Goal: Task Accomplishment & Management: Complete application form

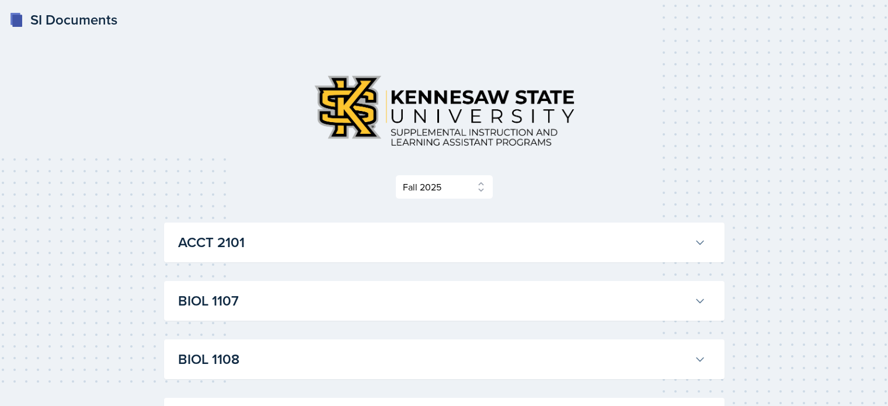
select select "2bed604d-1099-4043-b1bc-2365e8740244"
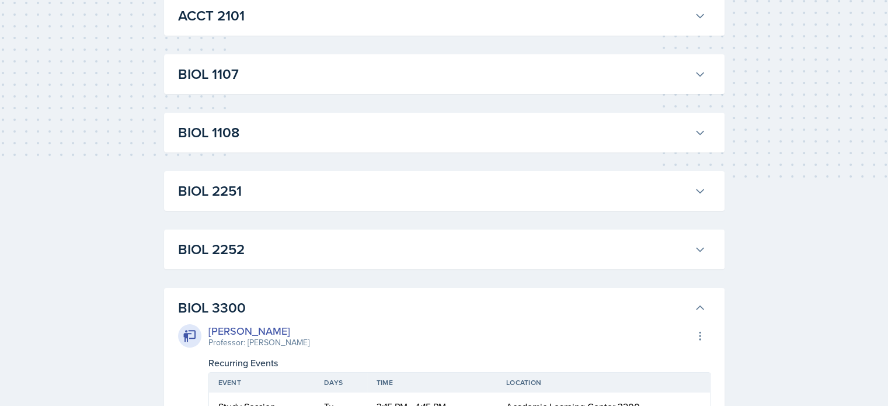
scroll to position [226, 0]
click at [404, 185] on h3 "BIOL 2251" at bounding box center [433, 191] width 511 height 21
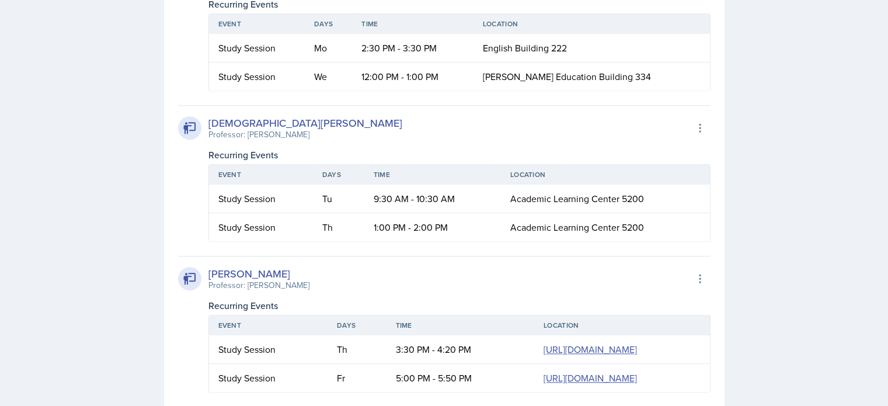
scroll to position [1014, 0]
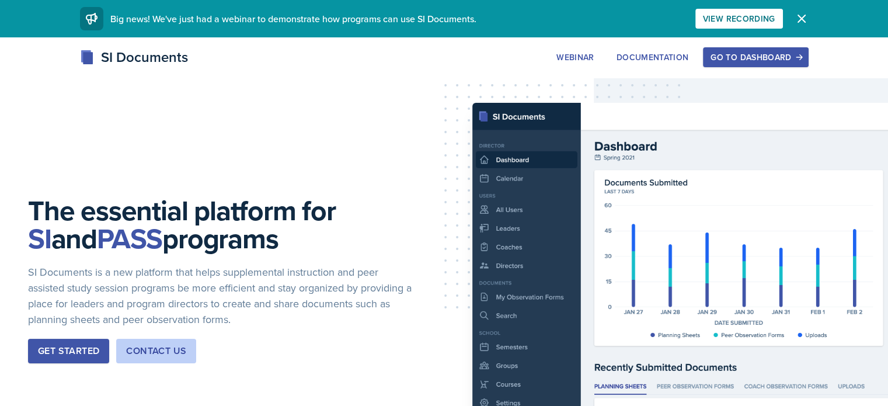
click at [789, 67] on div "SI Documents Webinar Documentation Go to Dashboard Sign Up Go to Dashboard" at bounding box center [444, 57] width 747 height 21
click at [798, 59] on div "Go to Dashboard" at bounding box center [756, 57] width 90 height 9
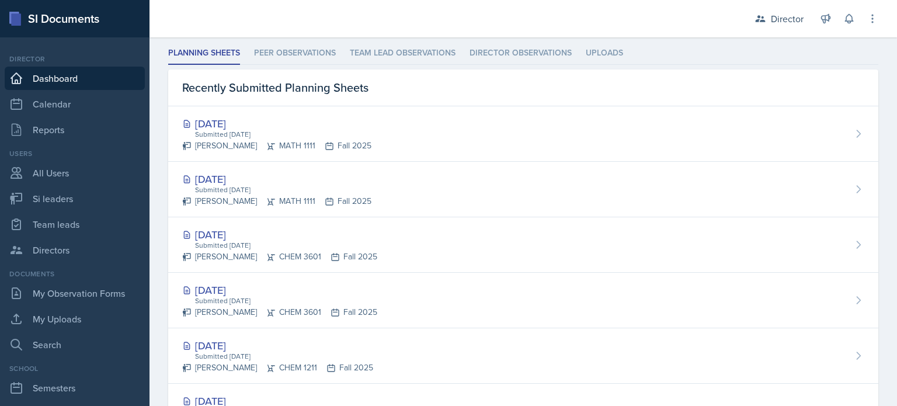
scroll to position [341, 0]
click at [322, 55] on li "Peer Observations" at bounding box center [295, 52] width 82 height 23
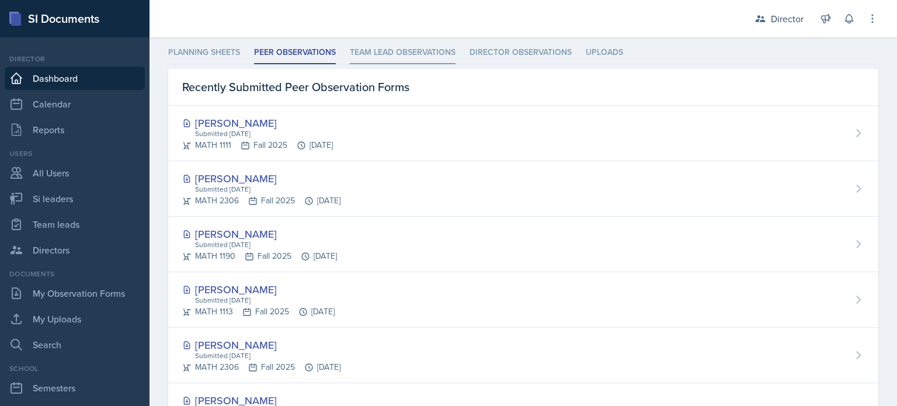
click at [371, 54] on li "Team lead Observations" at bounding box center [403, 52] width 106 height 23
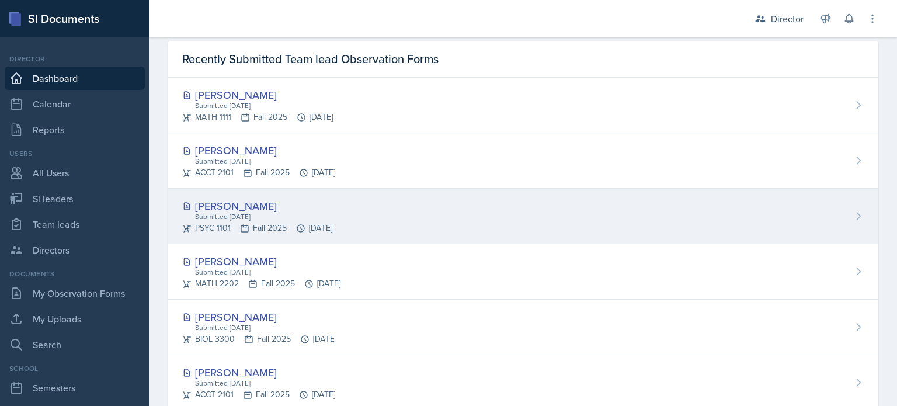
scroll to position [369, 0]
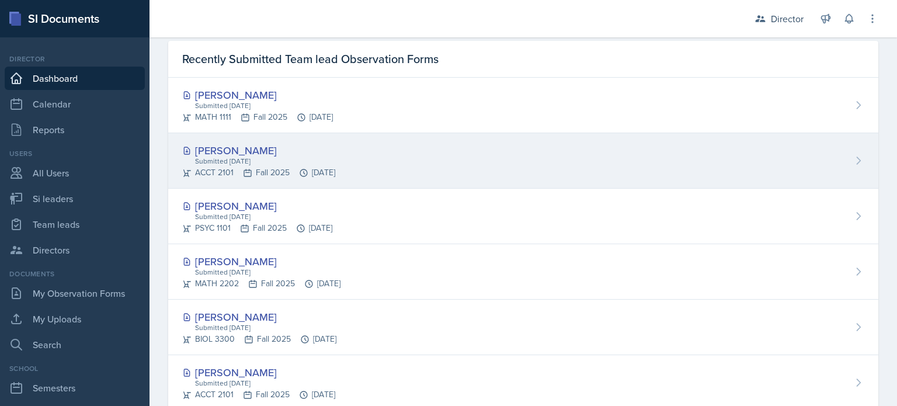
click at [335, 172] on div "ACCT 2101 Fall 2025 Oct 13th, 2025" at bounding box center [258, 172] width 153 height 12
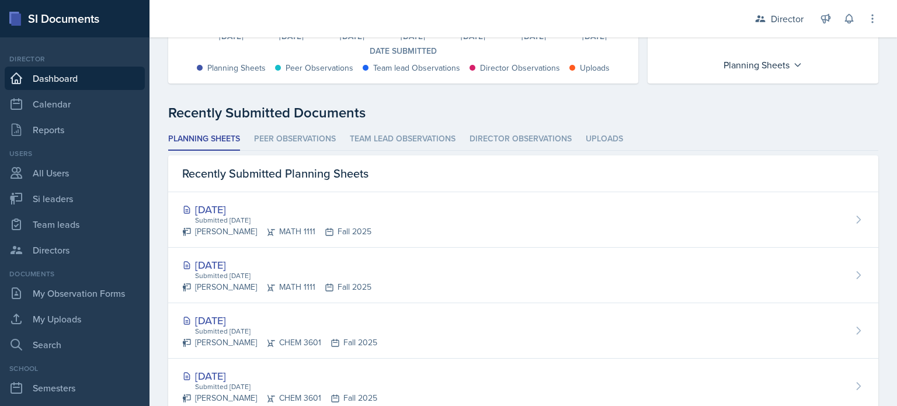
scroll to position [259, 0]
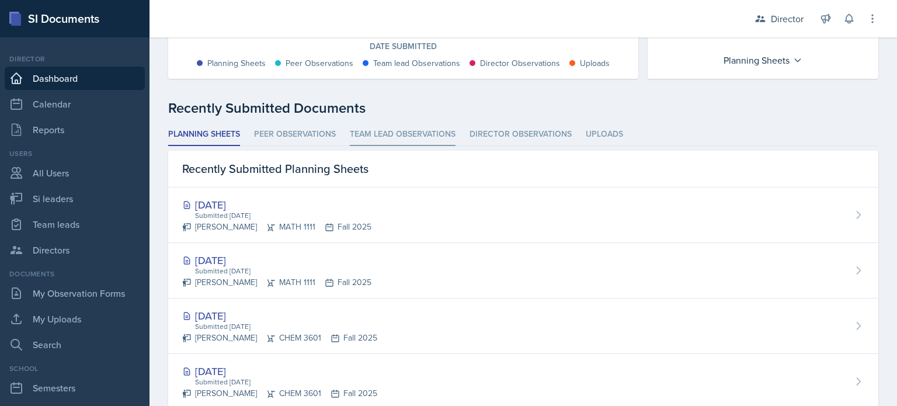
click at [384, 137] on li "Team lead Observations" at bounding box center [403, 134] width 106 height 23
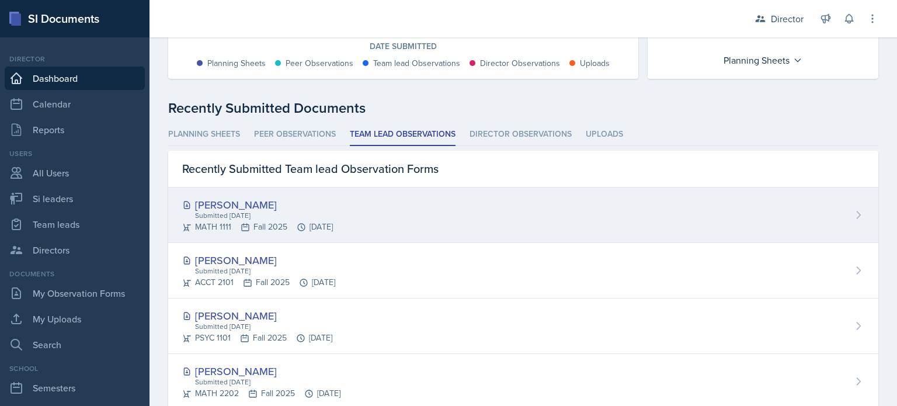
click at [333, 227] on div "MATH 1111 Fall 2025 Oct 13th, 2025" at bounding box center [257, 227] width 151 height 12
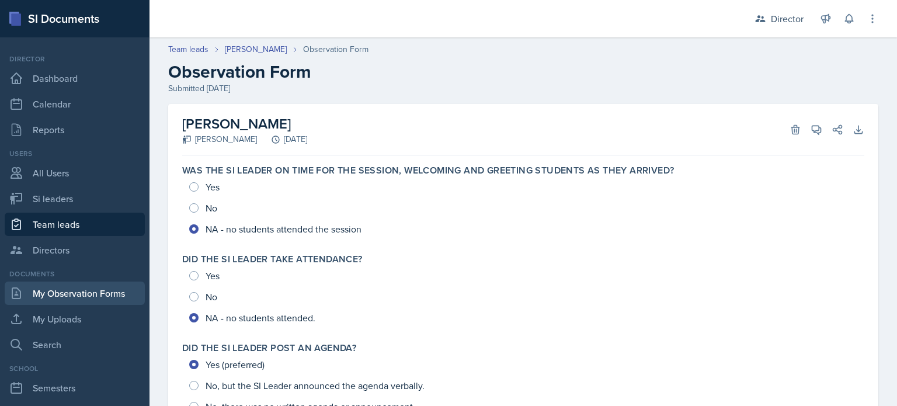
click at [119, 304] on link "My Observation Forms" at bounding box center [75, 292] width 140 height 23
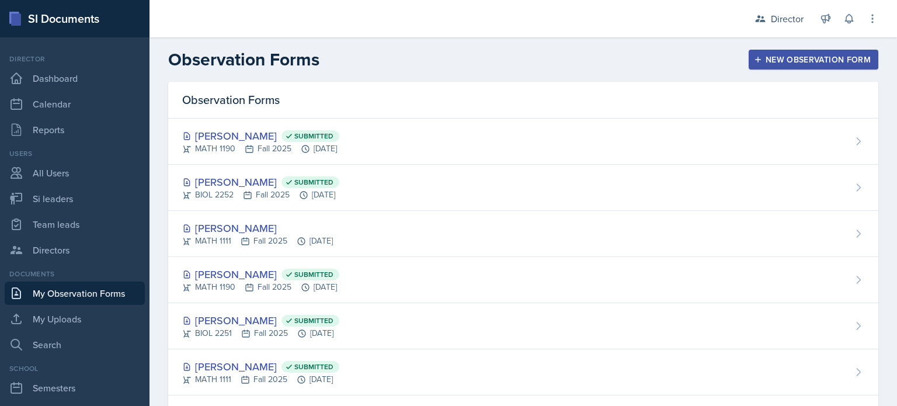
click at [781, 59] on div "New Observation Form" at bounding box center [813, 59] width 114 height 9
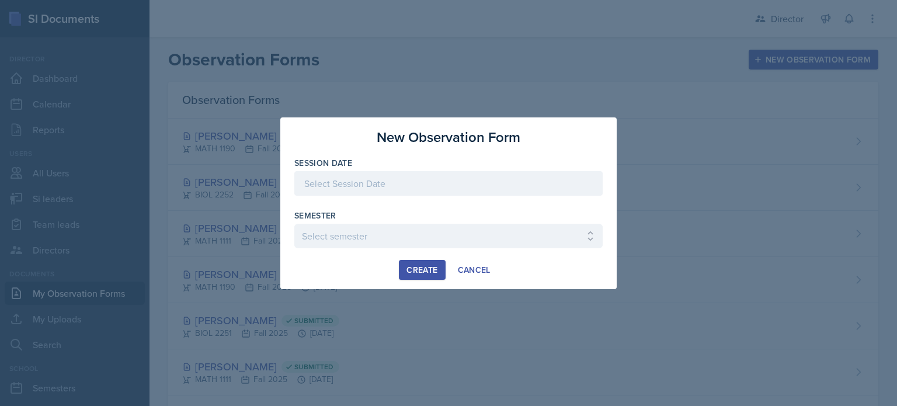
click at [437, 198] on div at bounding box center [448, 202] width 308 height 12
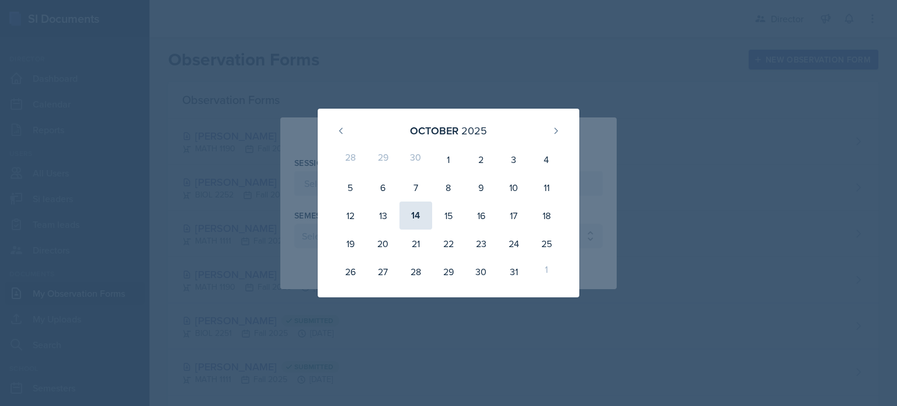
click at [420, 218] on div "14" at bounding box center [415, 215] width 33 height 28
type input "October 14th, 2025"
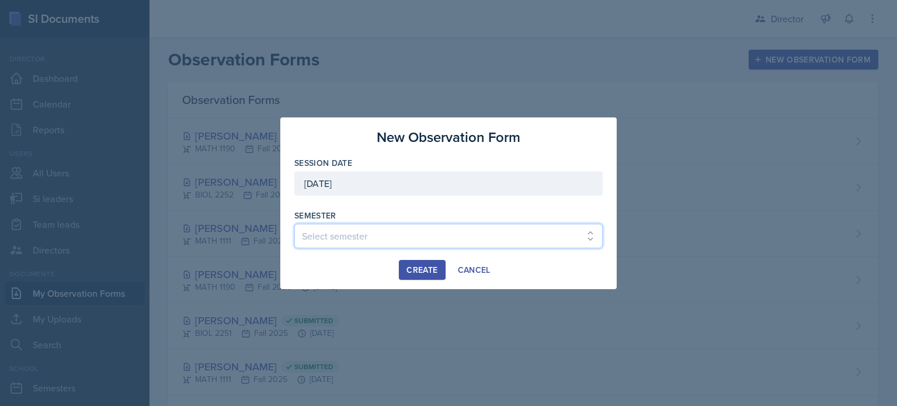
click at [363, 224] on select "Select semester Fall 2025 Summer 2025 Spring 2025 Fall 2024 Summer 2024 Spring …" at bounding box center [448, 236] width 308 height 25
select select "2bed604d-1099-4043-b1bc-2365e8740244"
click at [294, 224] on select "Select semester Fall 2025 Summer 2025 Spring 2025 Fall 2024 Summer 2024 Spring …" at bounding box center [448, 236] width 308 height 25
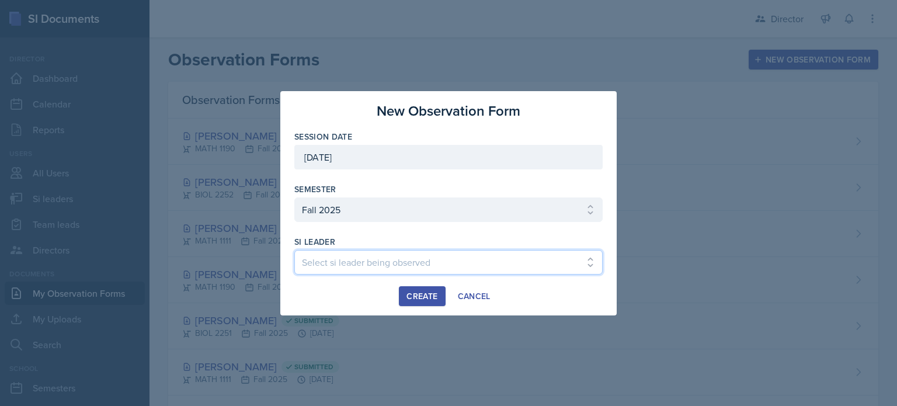
click at [358, 269] on select "Select si leader being observed Rayann Afani Sam Alderton Malk Almimar James Co…" at bounding box center [448, 262] width 308 height 25
select select "669a814c-3c69-41c1-9dbb-7fa8a6454c17"
click at [294, 250] on select "Select si leader being observed Rayann Afani Sam Alderton Malk Almimar James Co…" at bounding box center [448, 262] width 308 height 25
click at [409, 287] on button "Create" at bounding box center [422, 296] width 46 height 20
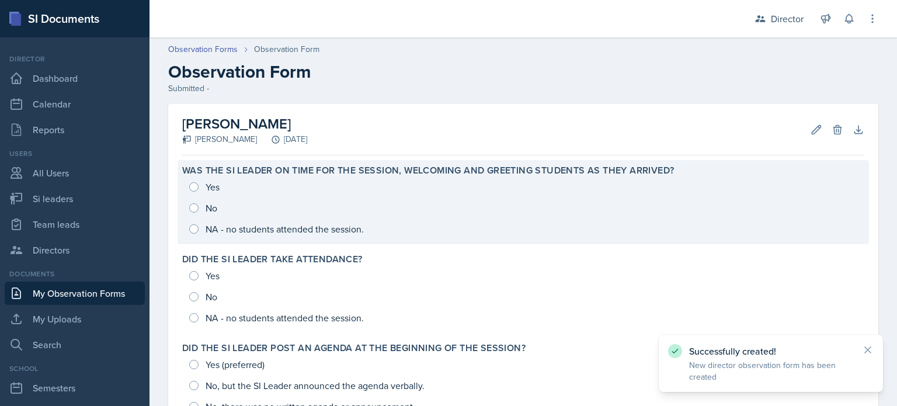
click at [330, 202] on div "Yes No NA - no students attended the session." at bounding box center [523, 207] width 682 height 63
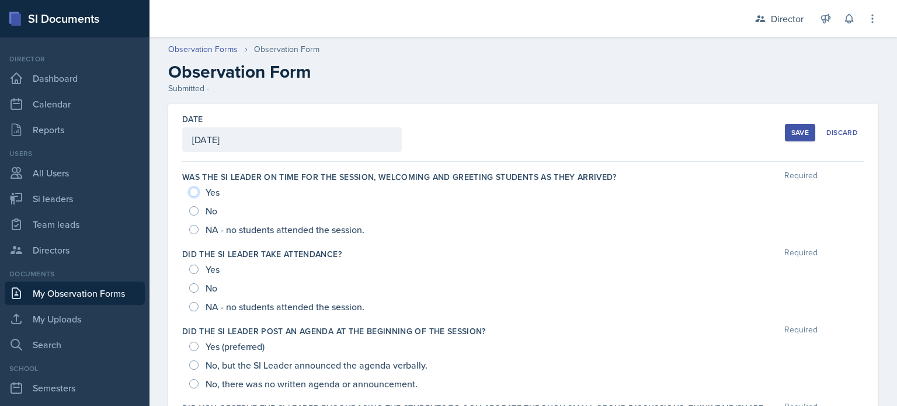
click at [196, 192] on input "Yes" at bounding box center [193, 191] width 9 height 9
radio input "true"
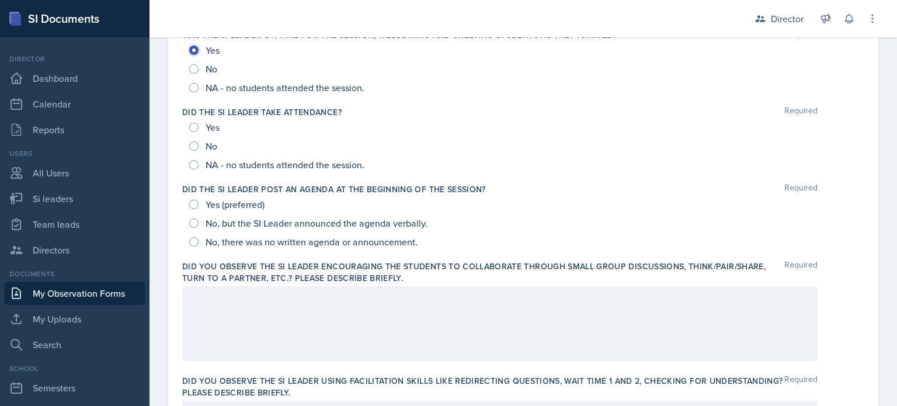
scroll to position [142, 0]
click at [193, 123] on input "Yes" at bounding box center [193, 126] width 9 height 9
radio input "true"
click at [197, 205] on input "Yes (preferred)" at bounding box center [193, 203] width 9 height 9
radio input "true"
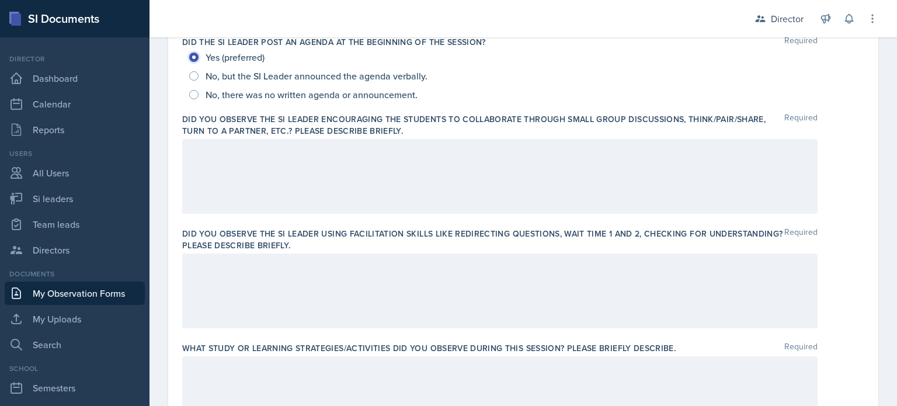
scroll to position [287, 0]
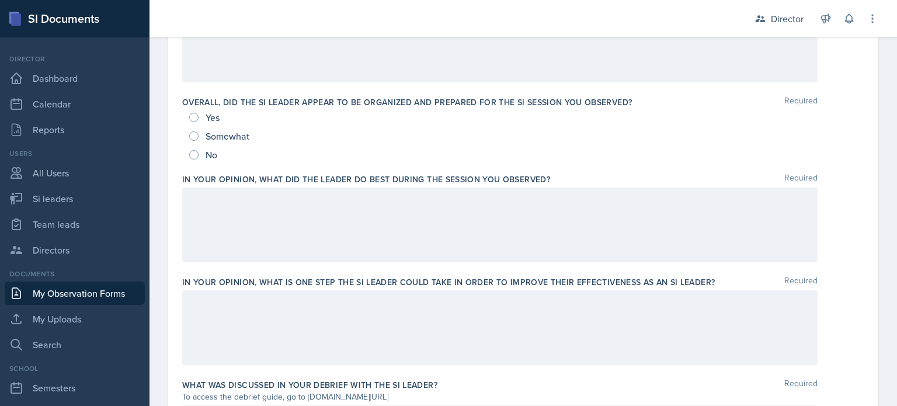
click at [345, 252] on div at bounding box center [499, 224] width 635 height 75
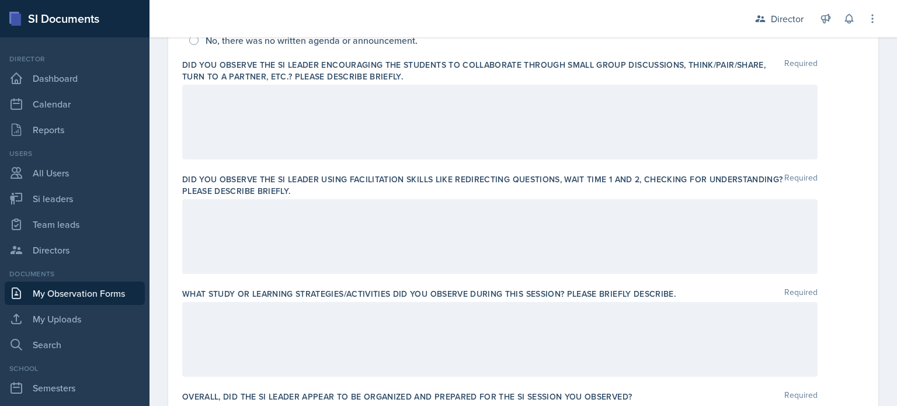
scroll to position [341, 0]
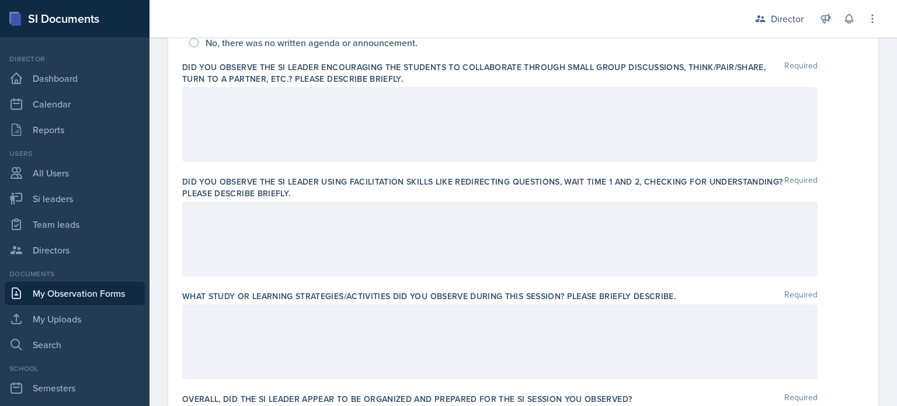
click at [321, 128] on div at bounding box center [499, 124] width 635 height 75
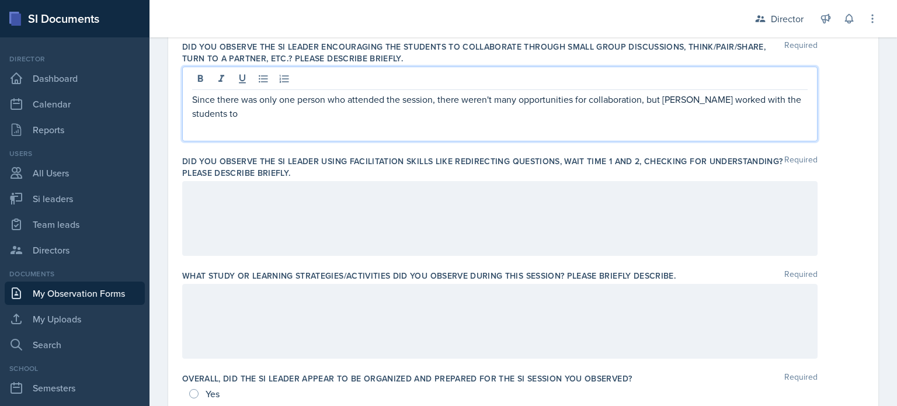
click at [668, 99] on p "Since there was only one person who attended the session, there weren't many op…" at bounding box center [499, 106] width 615 height 28
click at [624, 114] on p "Since there was only one person who attended the session, there weren't many op…" at bounding box center [499, 106] width 615 height 28
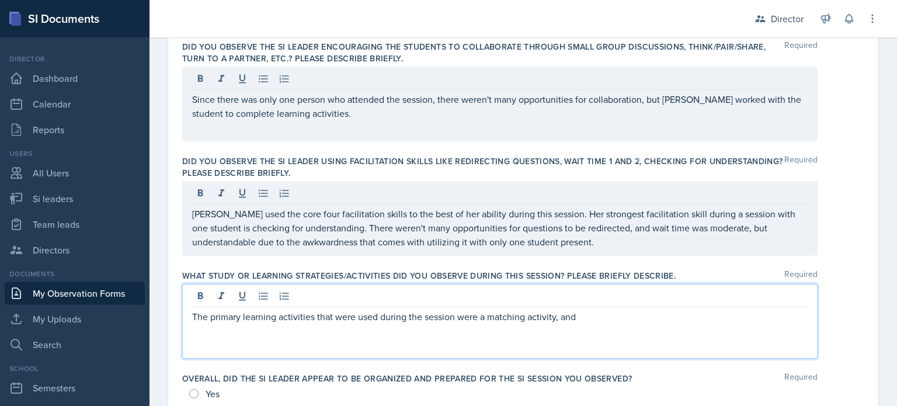
click at [612, 228] on p "Destine used the core four facilitation skills to the best of her ability durin…" at bounding box center [499, 228] width 615 height 42
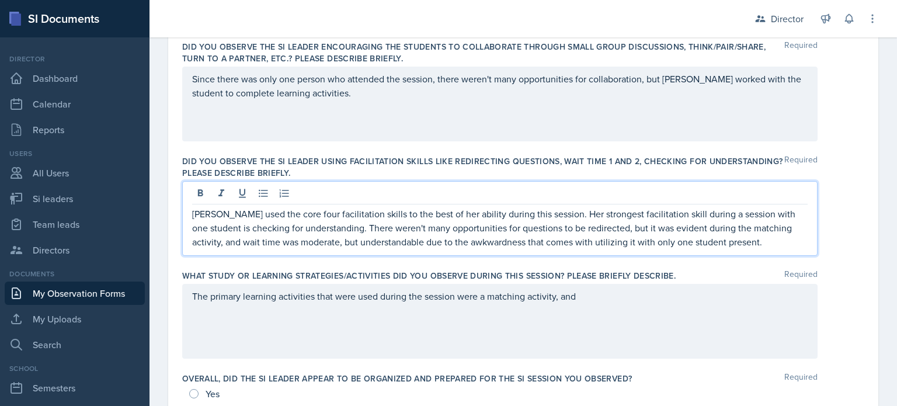
click at [611, 333] on div "The primary learning activities that were used during the session were a matchi…" at bounding box center [499, 321] width 635 height 75
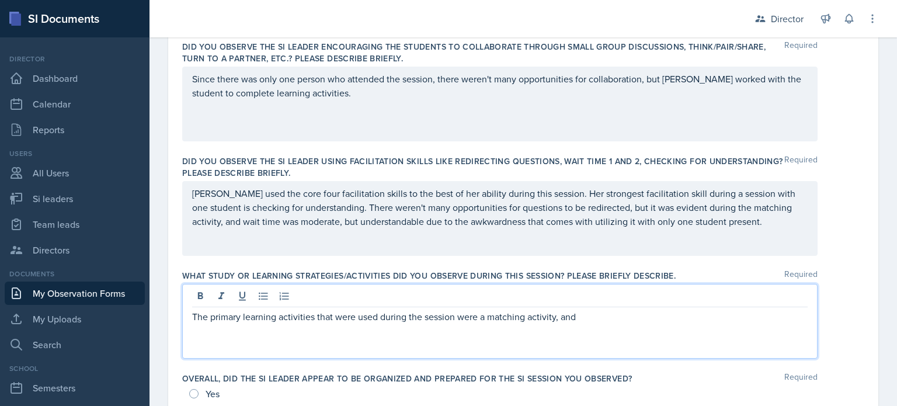
scroll to position [381, 0]
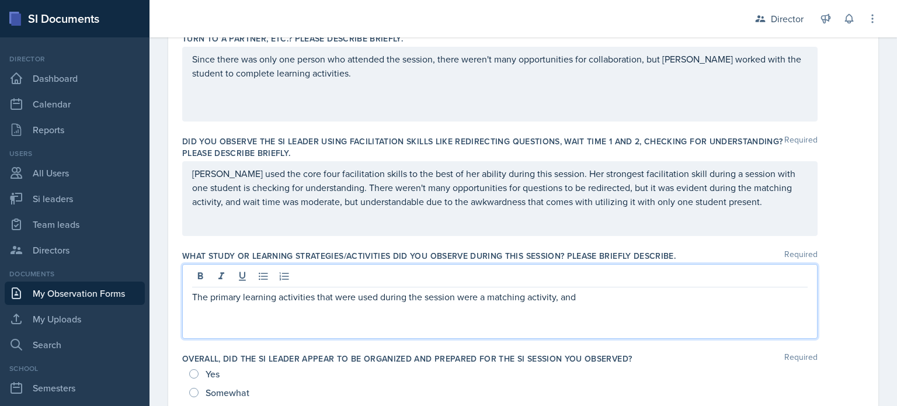
click at [626, 314] on div "The primary learning activities that were used during the session were a matchi…" at bounding box center [499, 301] width 635 height 75
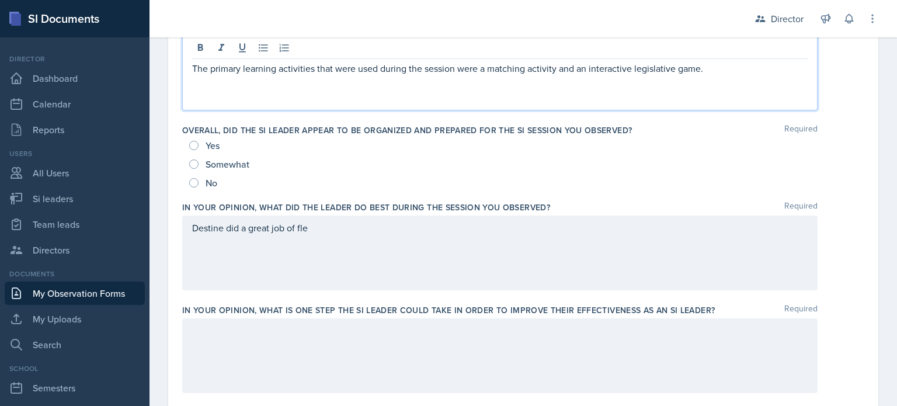
scroll to position [653, 0]
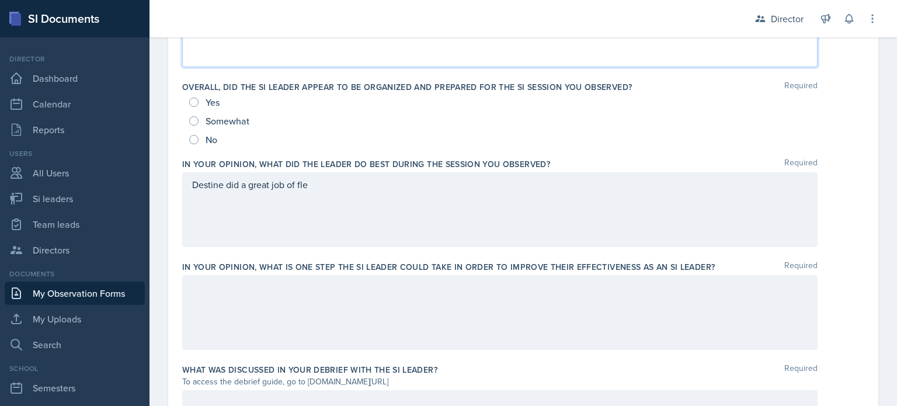
click at [474, 235] on div "Destine did a great job of fle" at bounding box center [499, 209] width 635 height 75
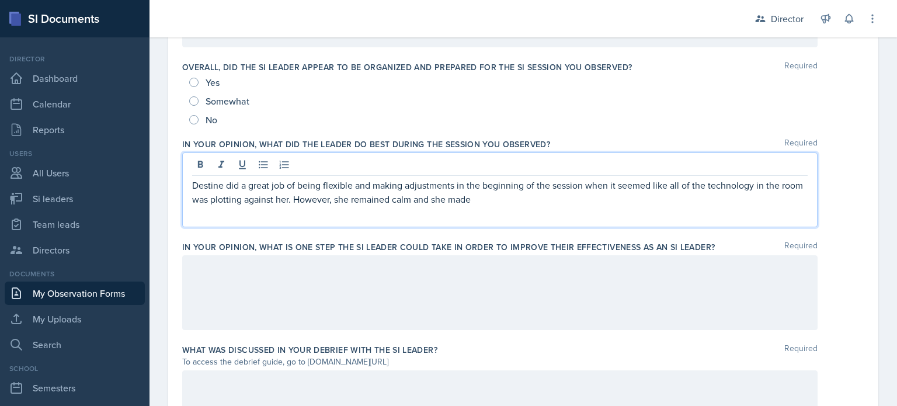
scroll to position [861, 0]
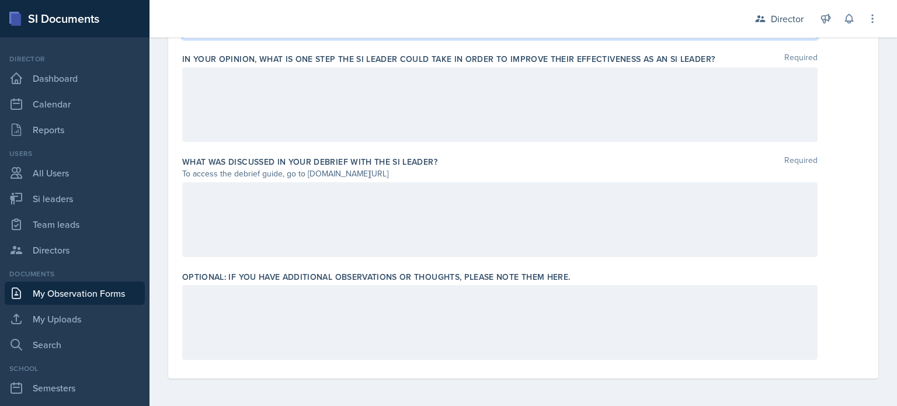
click at [415, 330] on div at bounding box center [499, 322] width 635 height 75
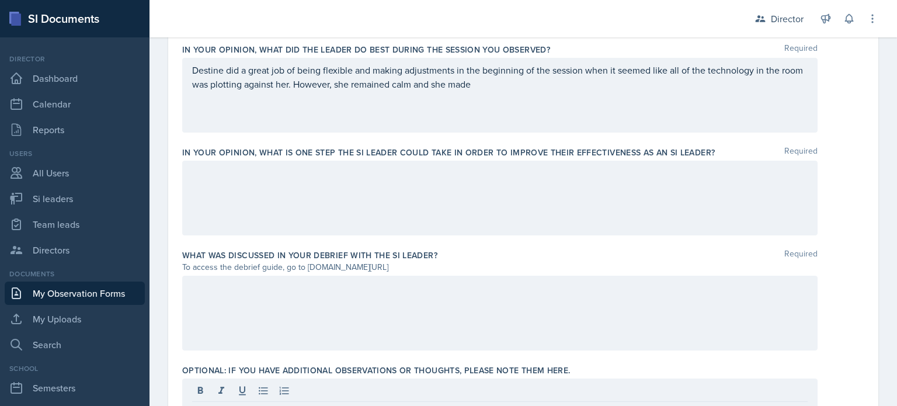
click at [398, 184] on div at bounding box center [499, 198] width 635 height 75
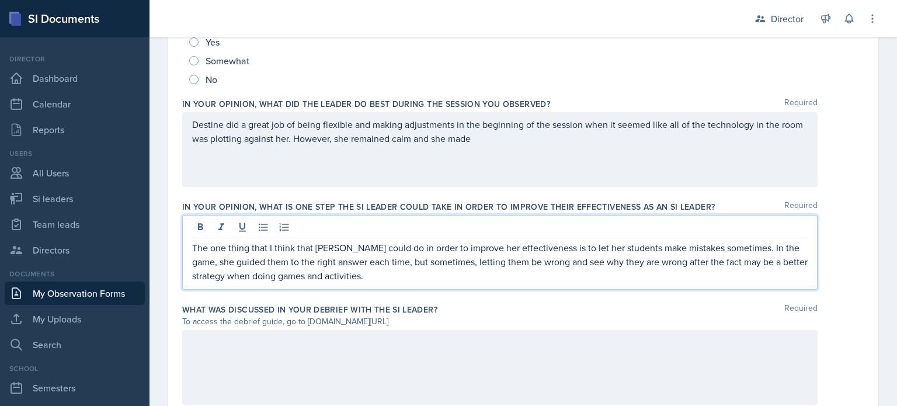
scroll to position [712, 0]
click at [518, 131] on div "Destine did a great job of being flexible and making adjustments in the beginni…" at bounding box center [499, 150] width 635 height 75
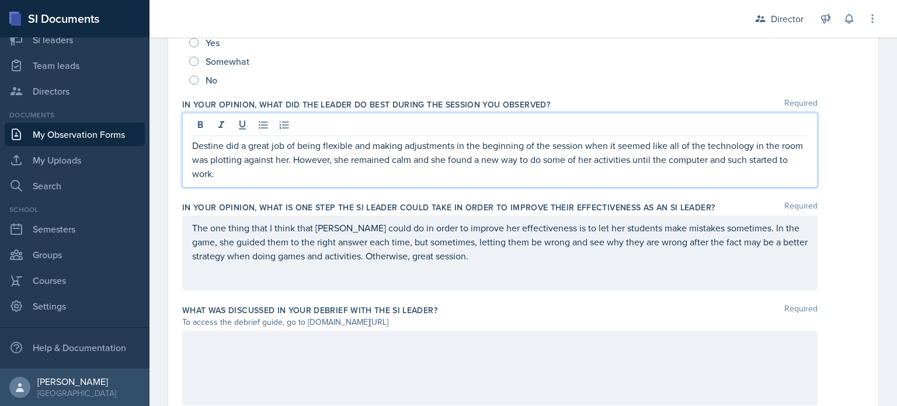
scroll to position [861, 0]
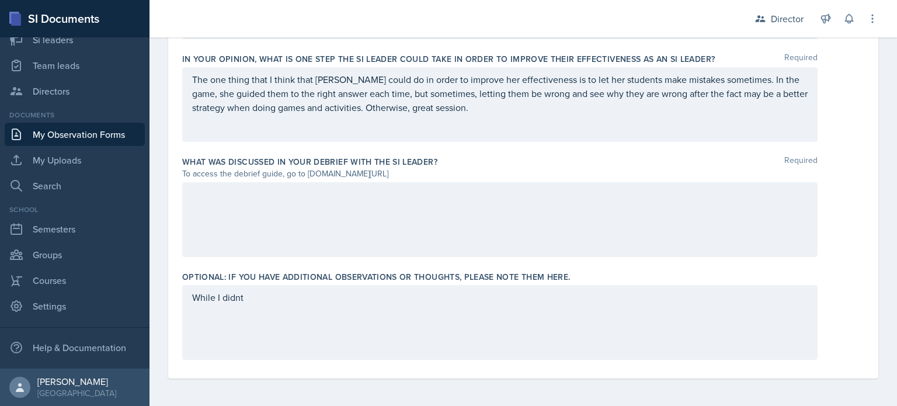
click at [275, 248] on div at bounding box center [499, 219] width 635 height 75
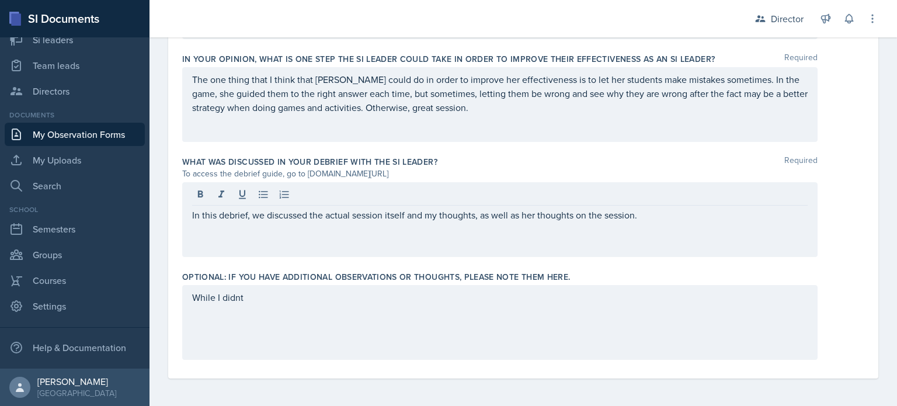
click at [257, 321] on div "While I didnt" at bounding box center [499, 322] width 635 height 75
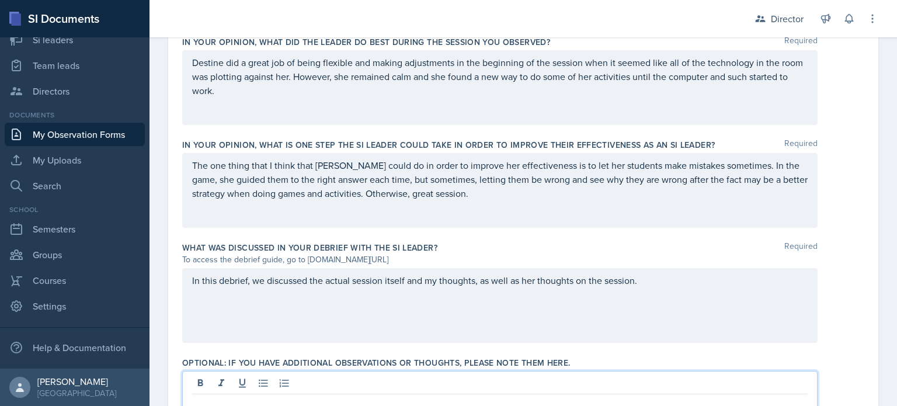
click at [719, 320] on div "In this debrief, we discussed the actual session itself and my thoughts, as wel…" at bounding box center [499, 305] width 635 height 75
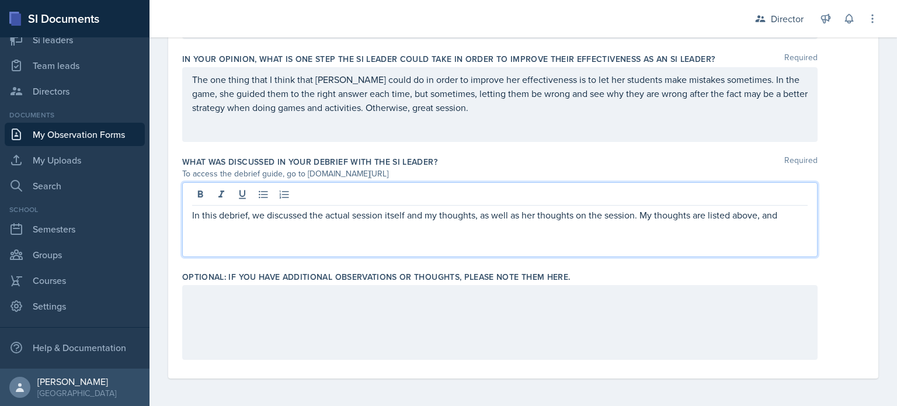
click at [687, 329] on div at bounding box center [499, 322] width 635 height 75
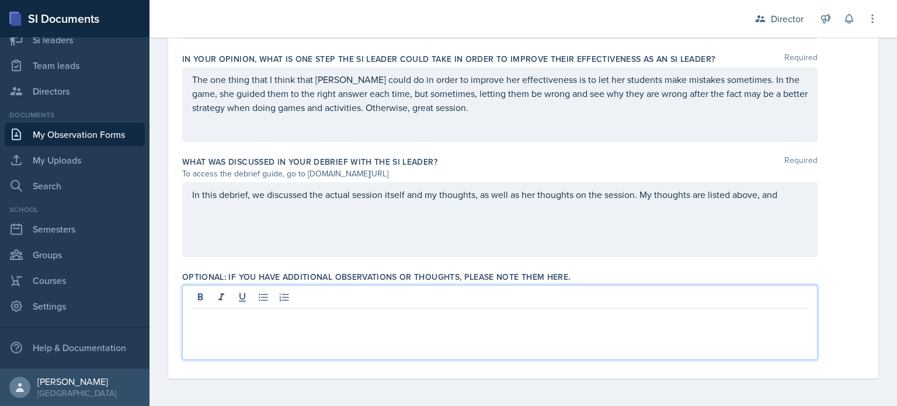
click at [784, 209] on div "In this debrief, we discussed the actual session itself and my thoughts, as wel…" at bounding box center [499, 219] width 635 height 75
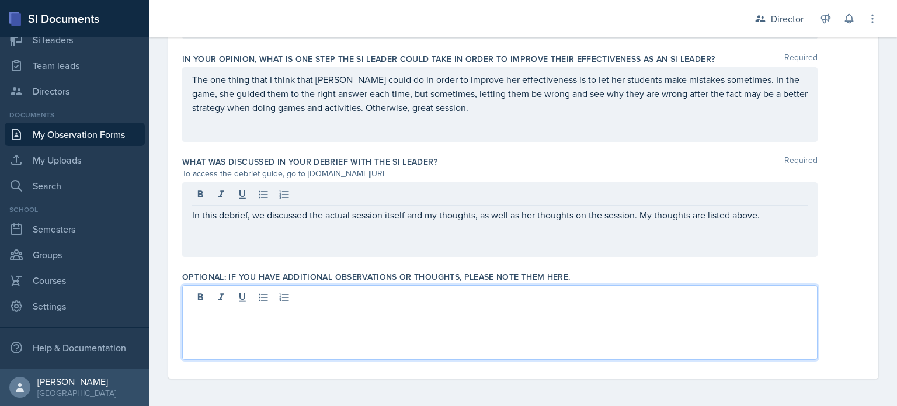
click at [670, 289] on div at bounding box center [499, 322] width 635 height 75
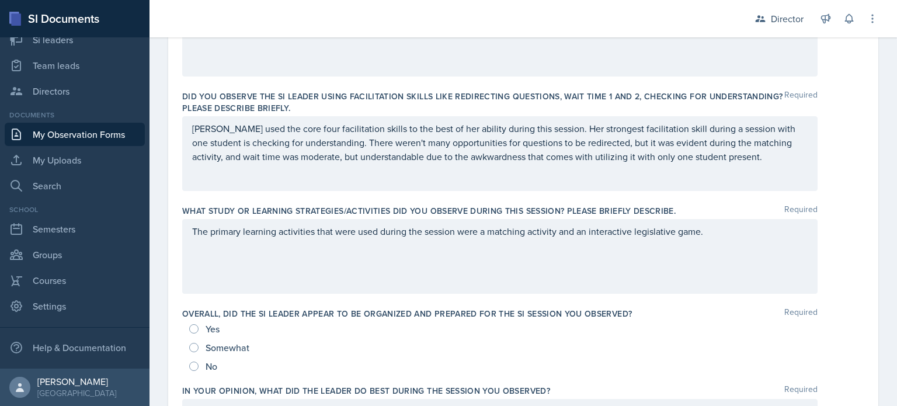
scroll to position [0, 0]
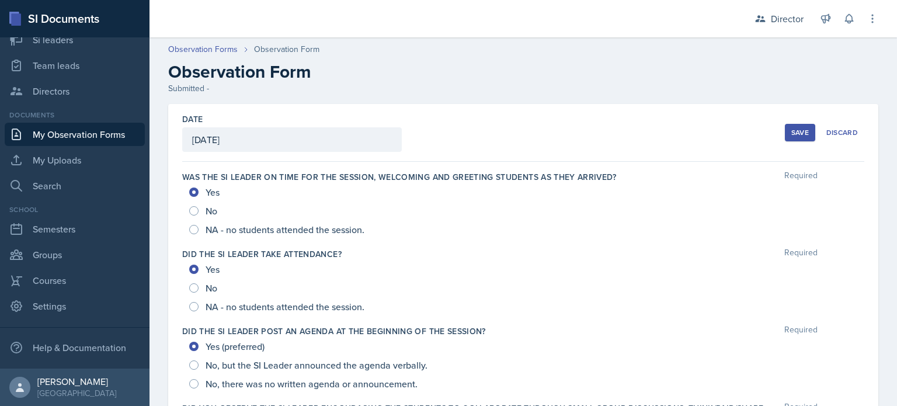
click at [803, 137] on button "Save" at bounding box center [800, 133] width 30 height 18
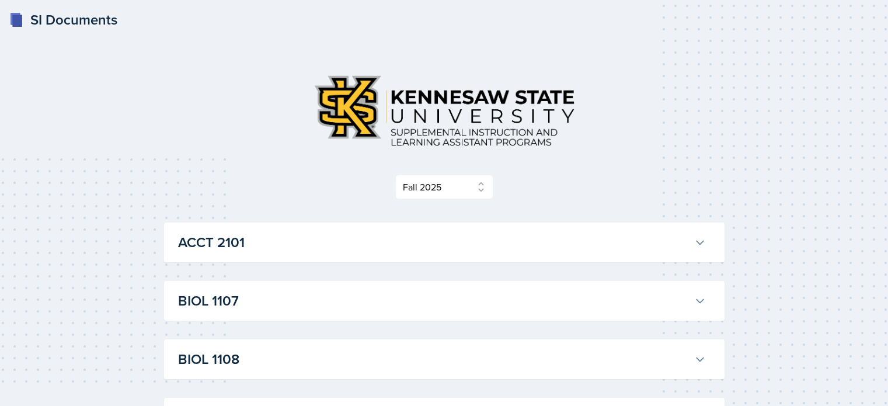
select select "2bed604d-1099-4043-b1bc-2365e8740244"
